Goal: Participate in discussion: Engage in conversation with other users on a specific topic

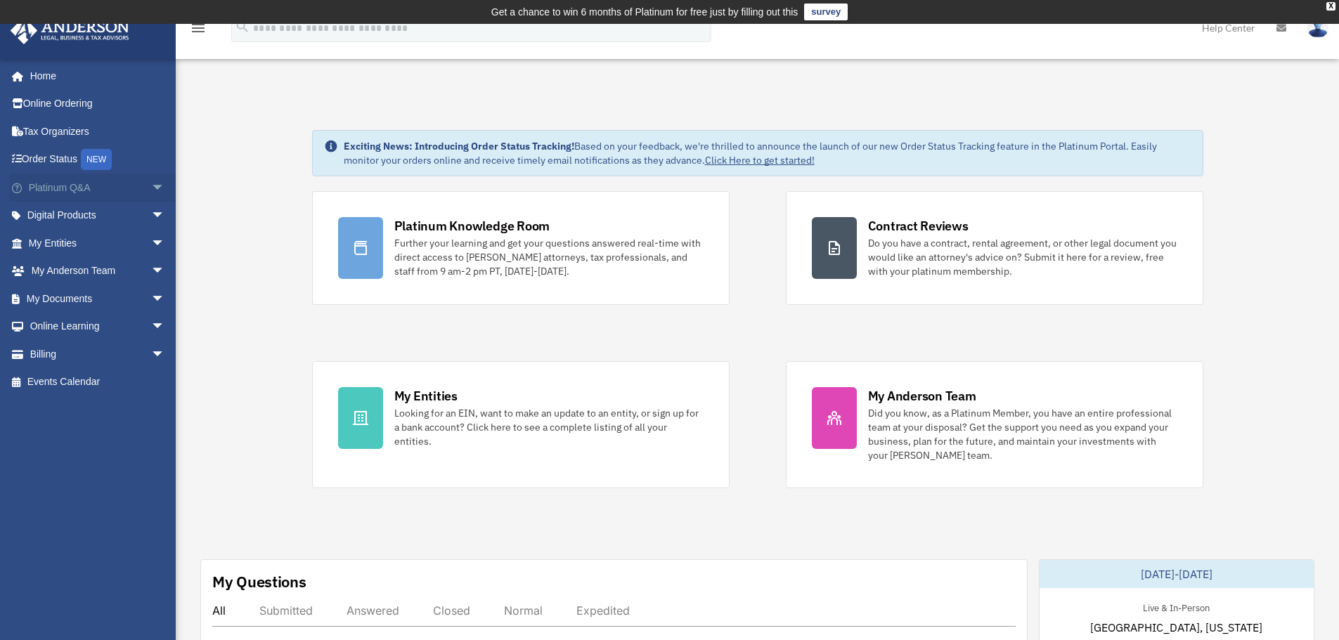
click at [151, 186] on span "arrow_drop_down" at bounding box center [165, 188] width 28 height 29
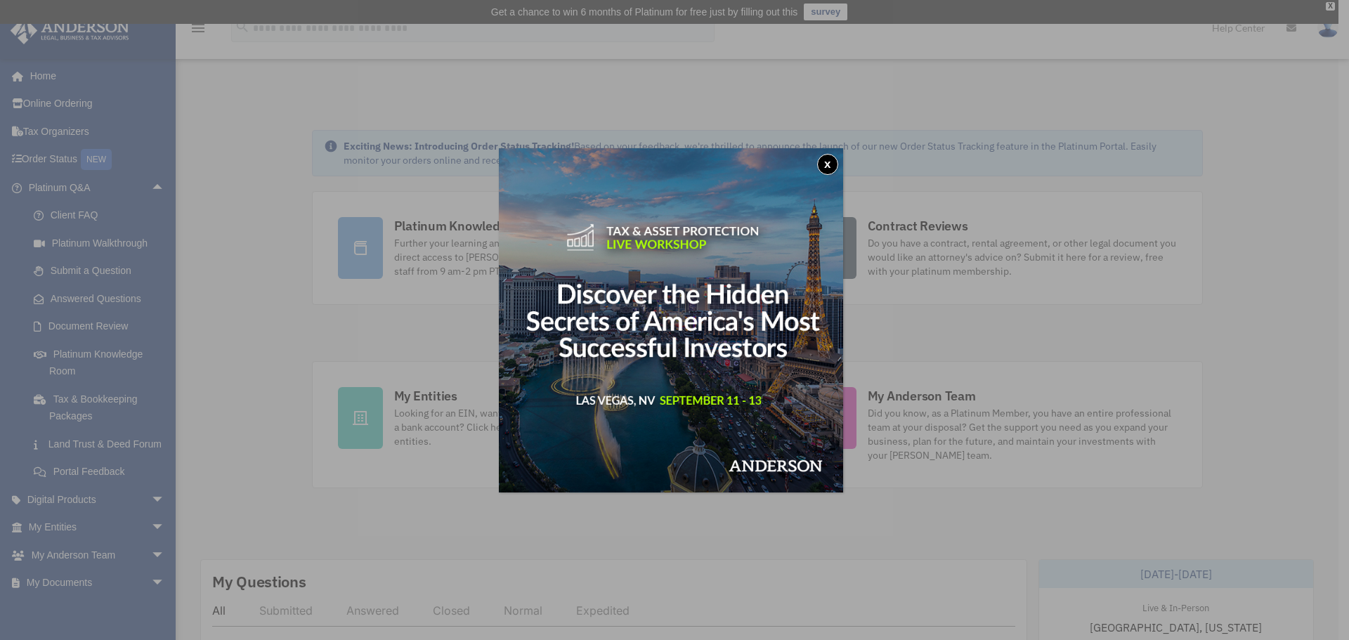
click at [824, 165] on button "x" at bounding box center [827, 164] width 21 height 21
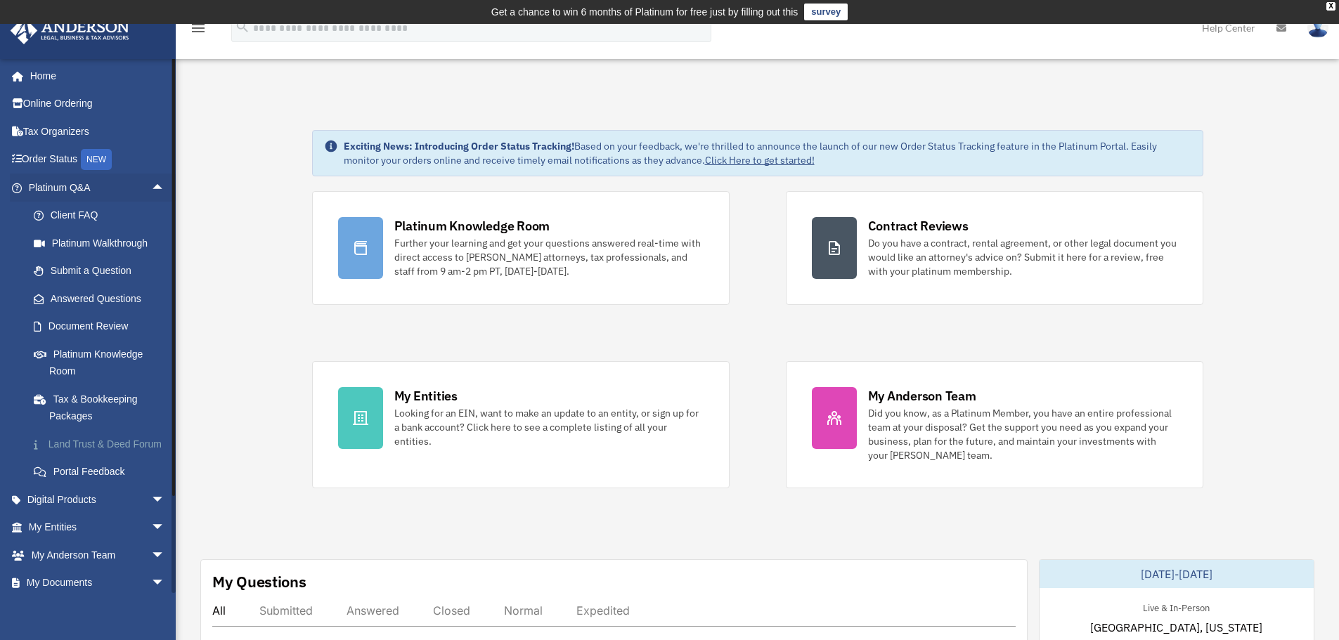
click at [113, 448] on link "Land Trust & Deed Forum" at bounding box center [103, 444] width 167 height 28
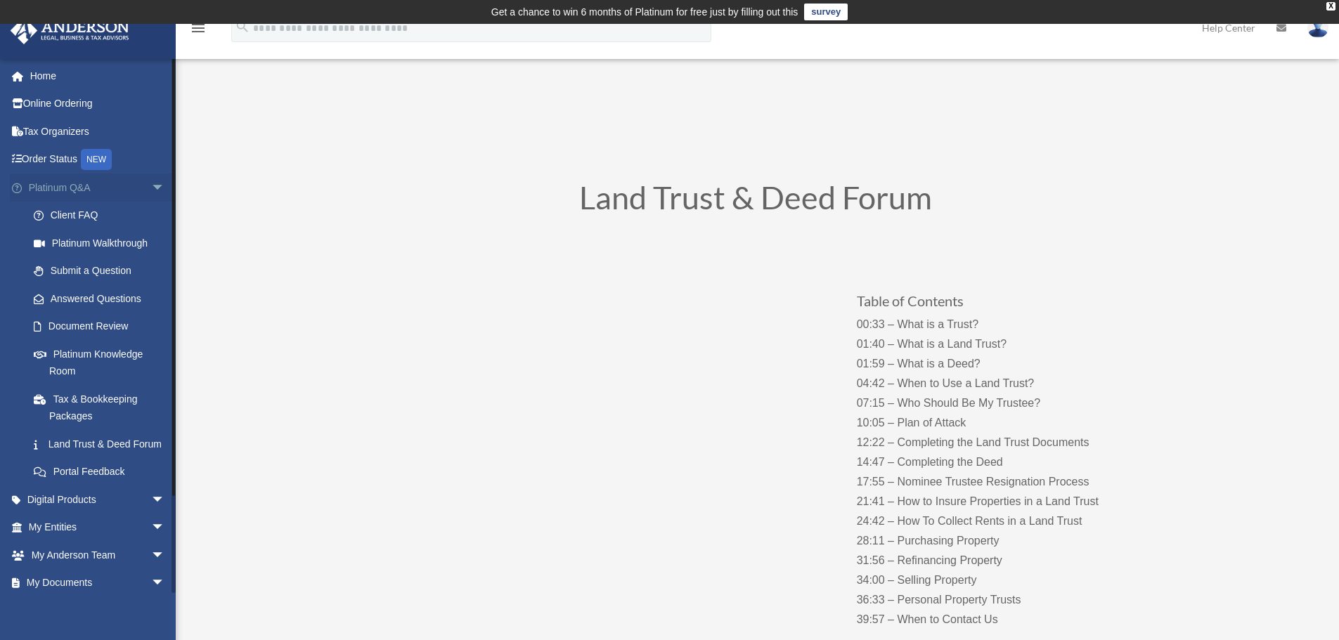
click at [151, 190] on span "arrow_drop_down" at bounding box center [165, 188] width 28 height 29
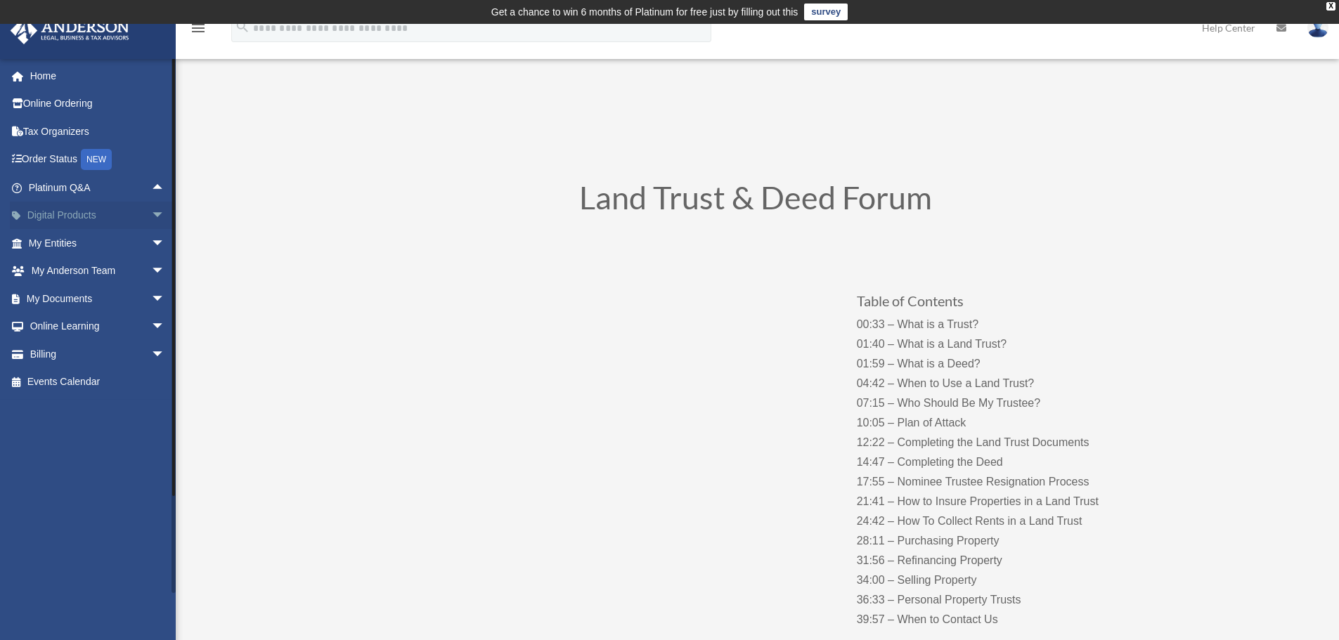
click at [151, 216] on span "arrow_drop_down" at bounding box center [165, 216] width 28 height 29
